Goal: Book appointment/travel/reservation

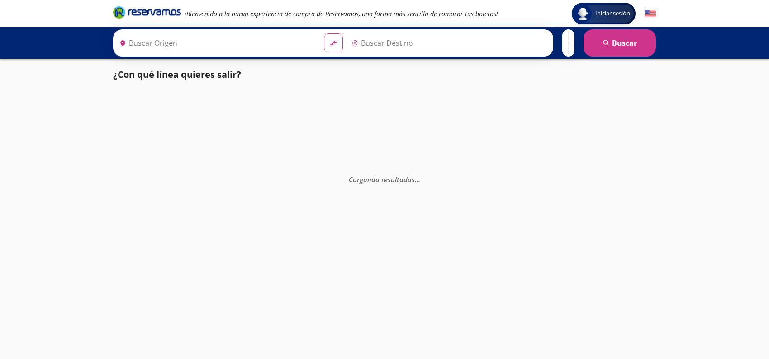
type input "[GEOGRAPHIC_DATA], [GEOGRAPHIC_DATA]"
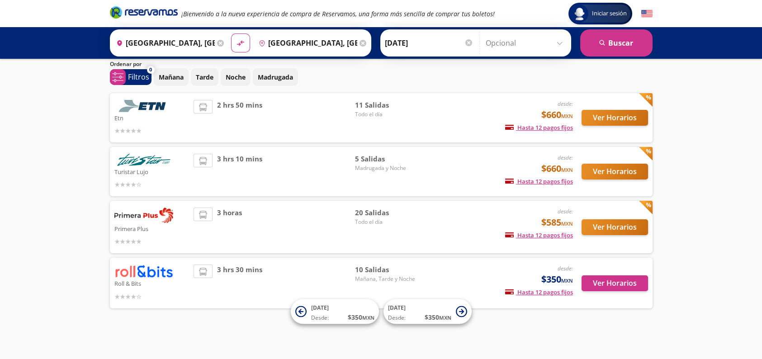
scroll to position [30, 0]
click at [148, 273] on img at bounding box center [143, 271] width 59 height 13
click at [124, 276] on img at bounding box center [143, 271] width 59 height 13
click at [140, 284] on p "Roll & Bits" at bounding box center [151, 283] width 75 height 11
click at [128, 277] on img at bounding box center [143, 271] width 59 height 13
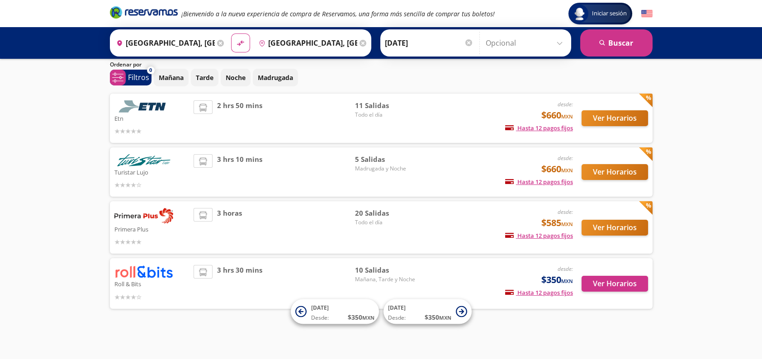
click at [221, 272] on span "3 hrs 30 mins" at bounding box center [239, 283] width 45 height 37
click at [145, 213] on img at bounding box center [143, 215] width 59 height 15
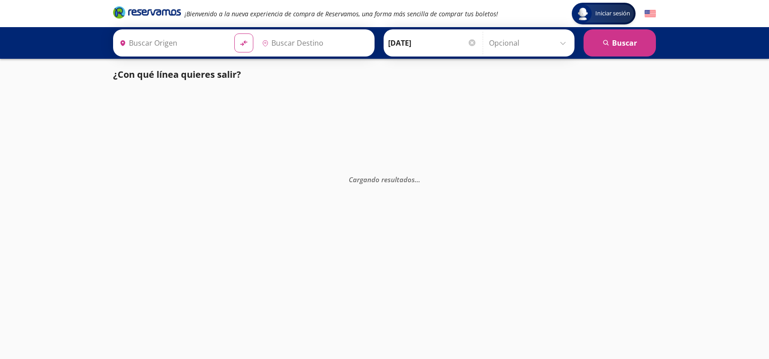
type input "[GEOGRAPHIC_DATA], [GEOGRAPHIC_DATA]"
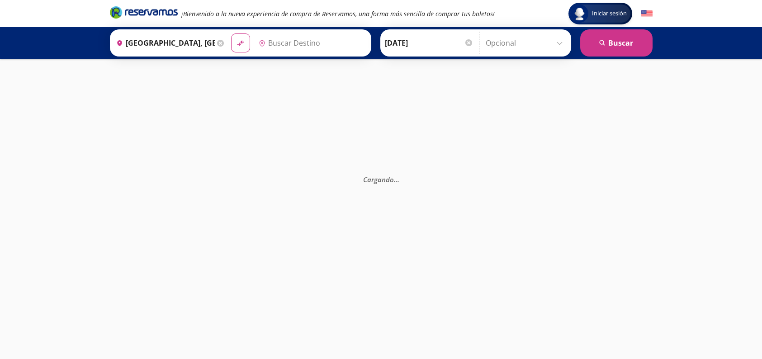
type input "[GEOGRAPHIC_DATA], [GEOGRAPHIC_DATA]"
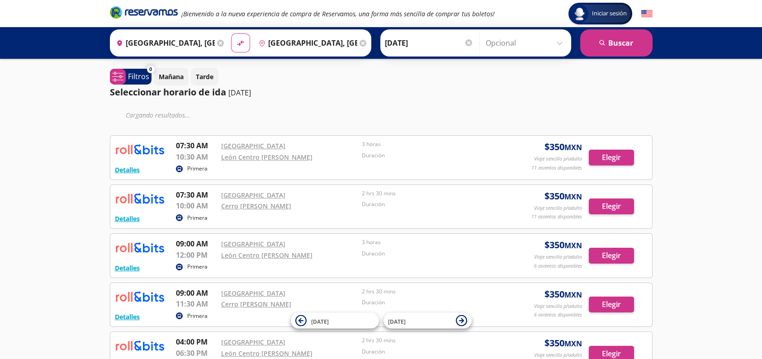
drag, startPoint x: 0, startPoint y: 0, endPoint x: 184, endPoint y: 198, distance: 270.5
drag, startPoint x: 184, startPoint y: 198, endPoint x: 81, endPoint y: 194, distance: 102.8
click at [81, 194] on div "Iniciar sesión Iniciar sesión ¡Bienvenido a la nueva experiencia de compra de R…" at bounding box center [381, 275] width 762 height 550
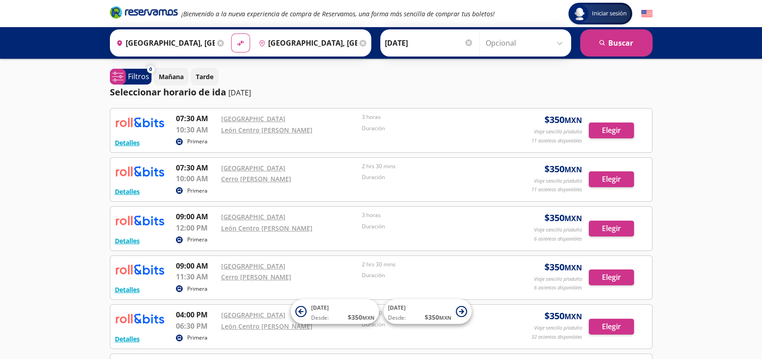
click at [81, 194] on div "Iniciar sesión Iniciar sesión ¡Bienvenido a la nueva experiencia de compra de R…" at bounding box center [381, 266] width 762 height 533
click at [135, 142] on button "Detalles" at bounding box center [127, 143] width 25 height 10
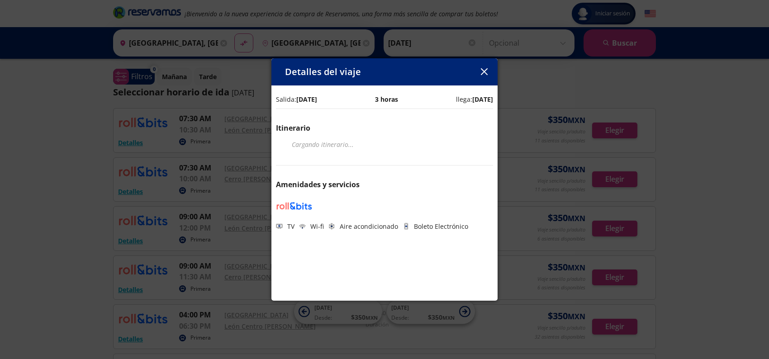
click at [485, 74] on icon "button" at bounding box center [484, 71] width 7 height 7
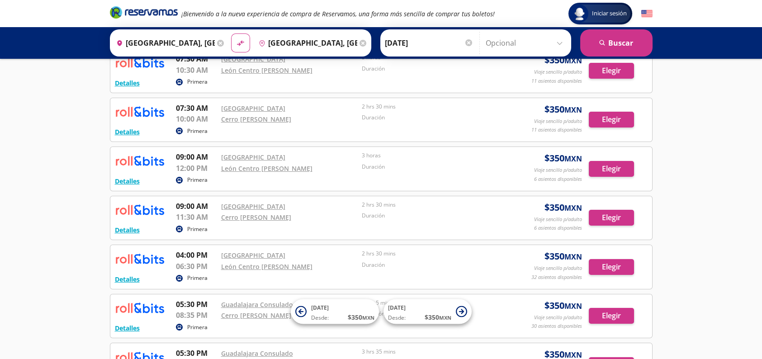
scroll to position [45, 0]
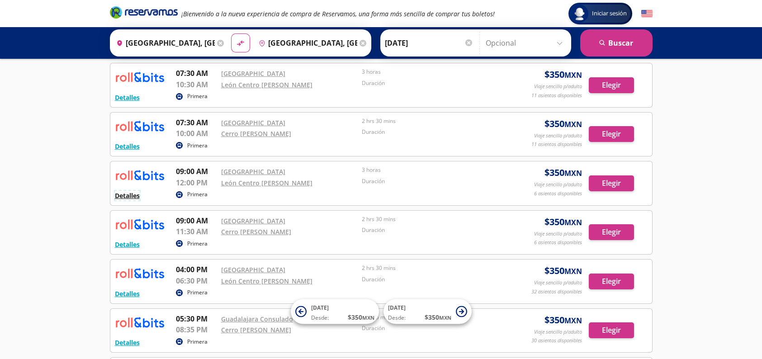
click at [123, 198] on button "Detalles" at bounding box center [127, 196] width 25 height 10
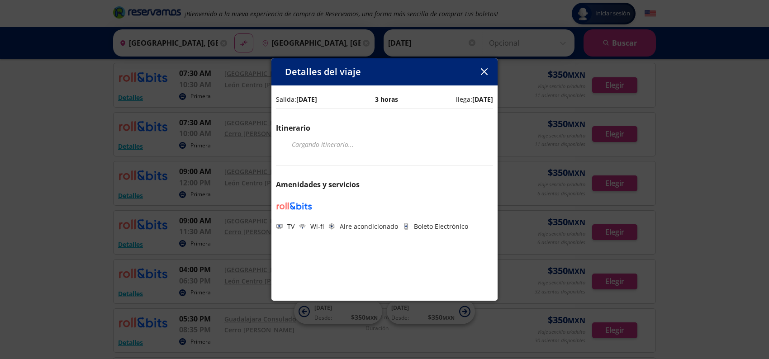
click at [488, 70] on button "button" at bounding box center [484, 72] width 14 height 14
